Goal: Task Accomplishment & Management: Use online tool/utility

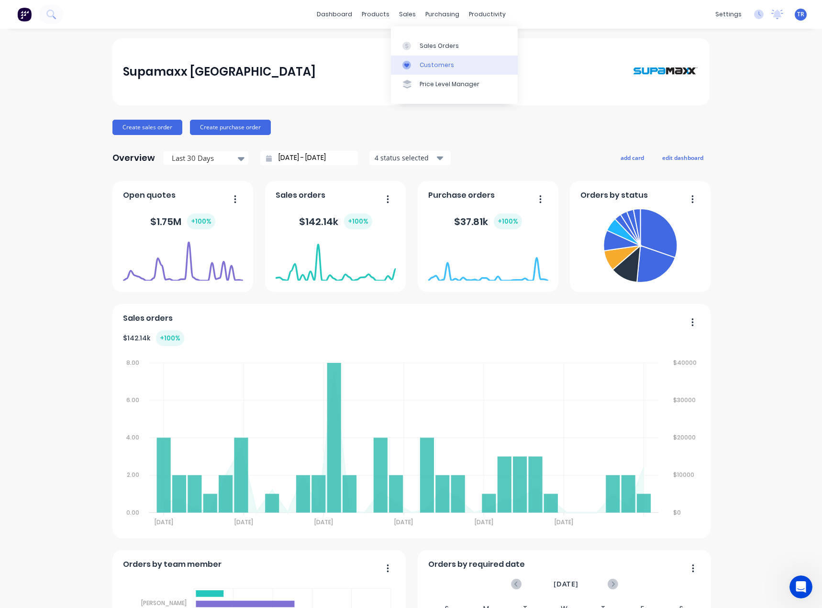
click at [413, 65] on div at bounding box center [410, 65] width 14 height 9
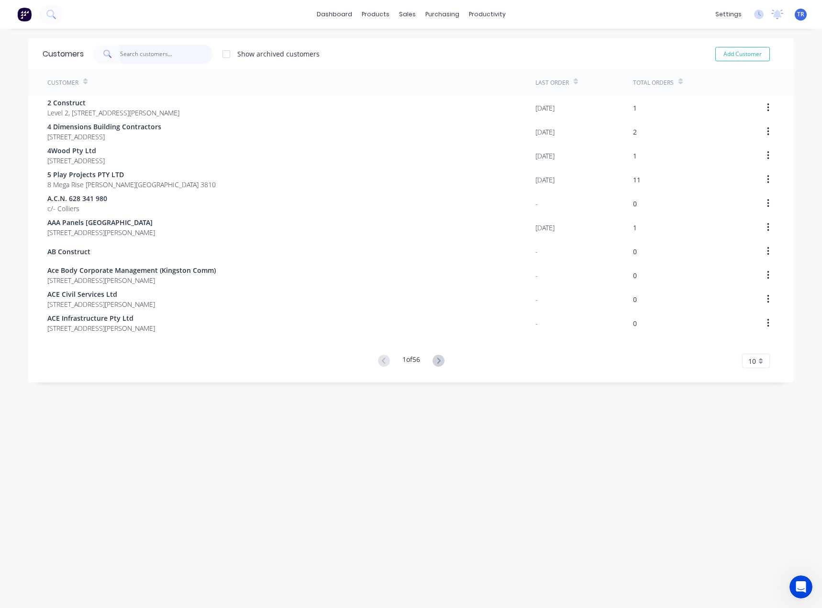
click at [182, 55] on input "text" at bounding box center [166, 54] width 93 height 19
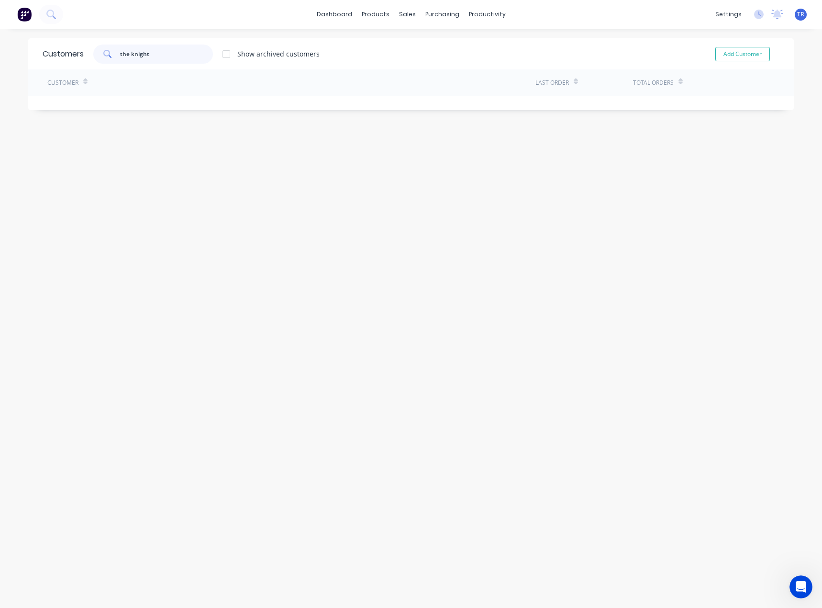
type input "the knight"
drag, startPoint x: 177, startPoint y: 54, endPoint x: 72, endPoint y: 56, distance: 105.3
click at [72, 56] on div "Customers the knight Show archived customers Add Customer" at bounding box center [411, 53] width 766 height 31
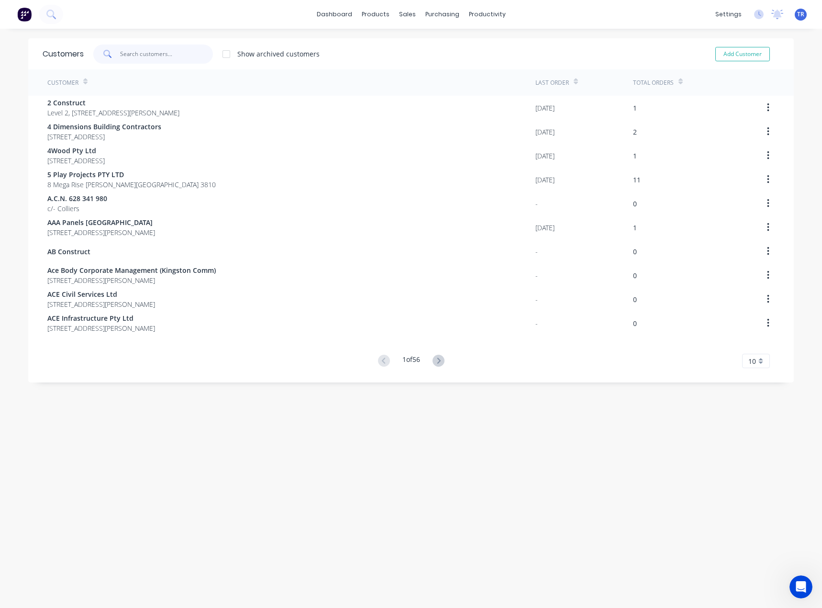
click at [134, 46] on input "text" at bounding box center [166, 54] width 93 height 19
paste input "[PERSON_NAME] [PERSON_NAME]"
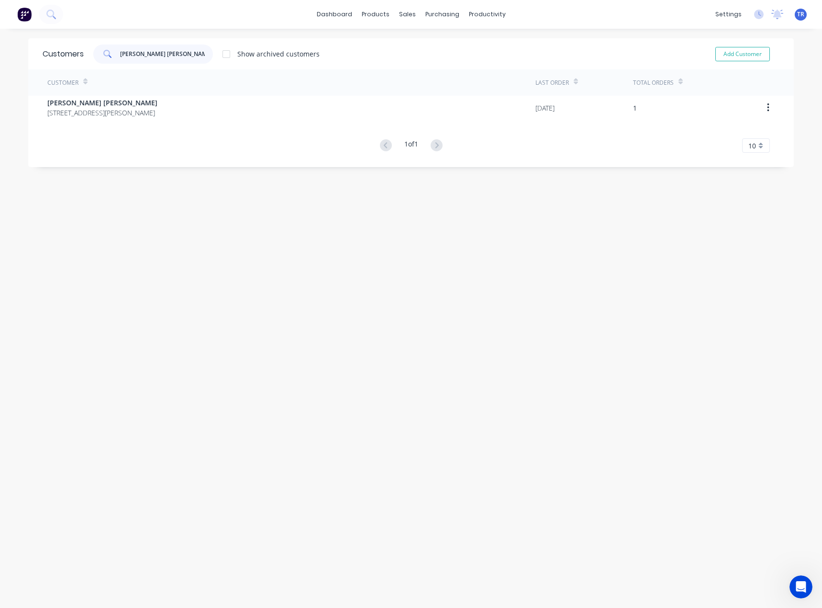
type input "[PERSON_NAME] [PERSON_NAME]"
click at [132, 92] on div "Customer" at bounding box center [291, 82] width 488 height 26
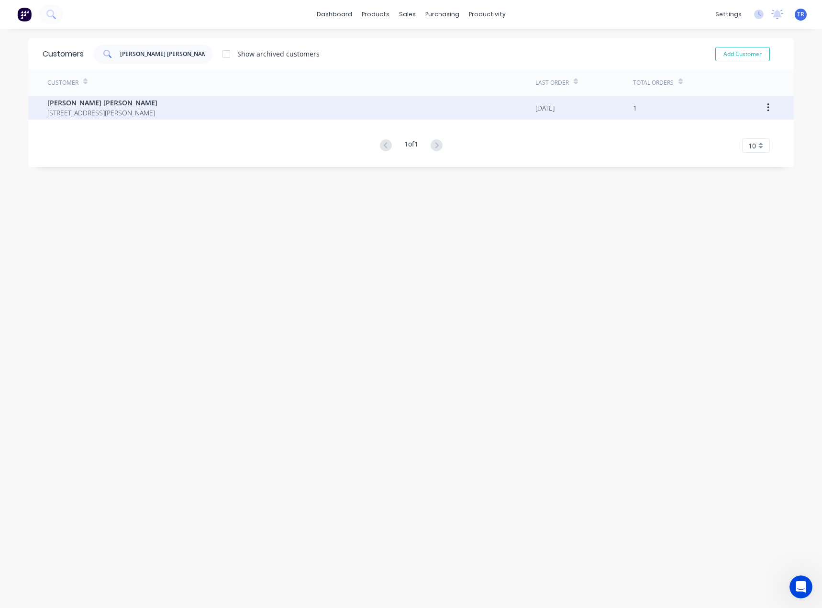
click at [133, 105] on span "[PERSON_NAME] [PERSON_NAME]" at bounding box center [102, 103] width 110 height 10
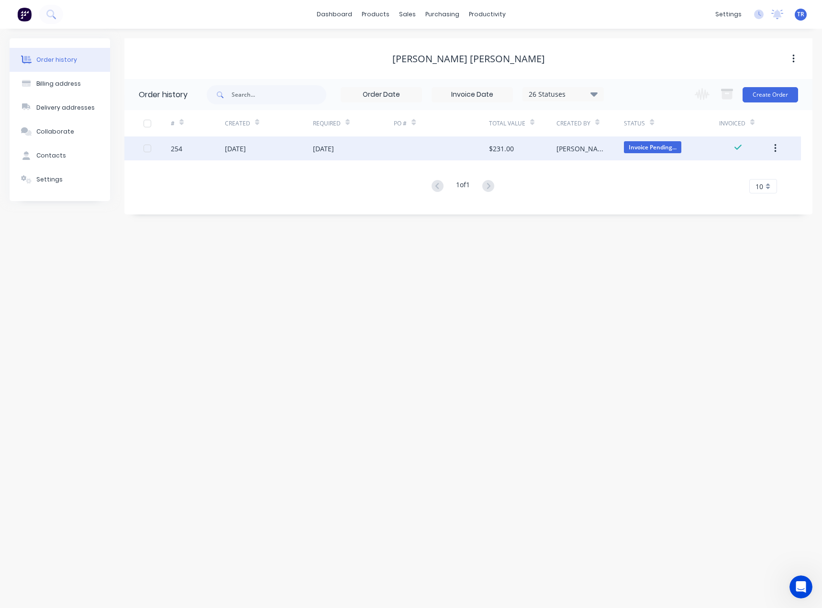
click at [267, 157] on div "[DATE]" at bounding box center [269, 148] width 88 height 24
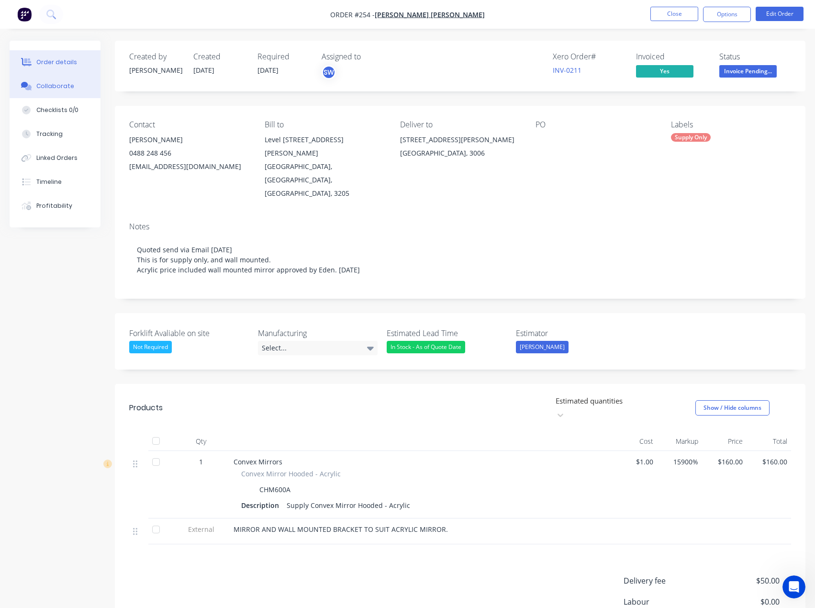
click at [64, 85] on div "Collaborate" at bounding box center [55, 86] width 38 height 9
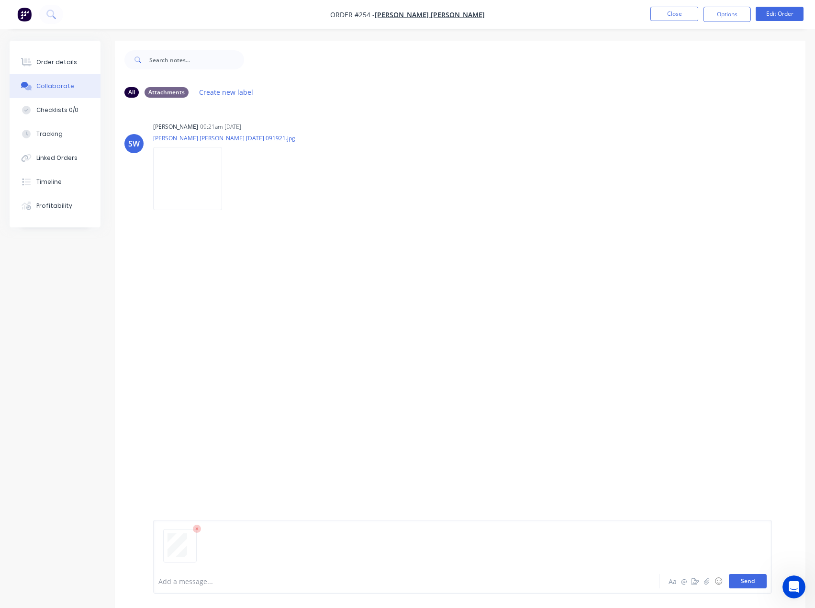
click at [757, 578] on button "Send" at bounding box center [748, 581] width 38 height 14
click at [58, 60] on div "Order details" at bounding box center [56, 62] width 41 height 9
